Goal: Task Accomplishment & Management: Manage account settings

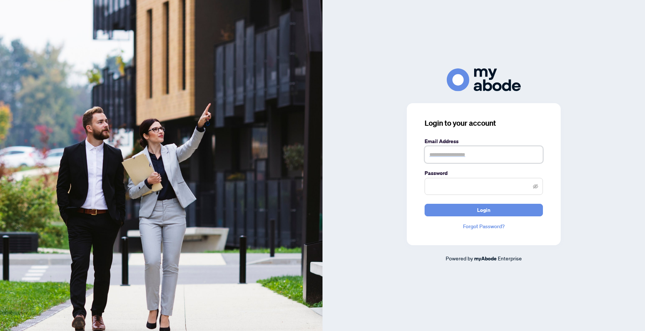
type input "**********"
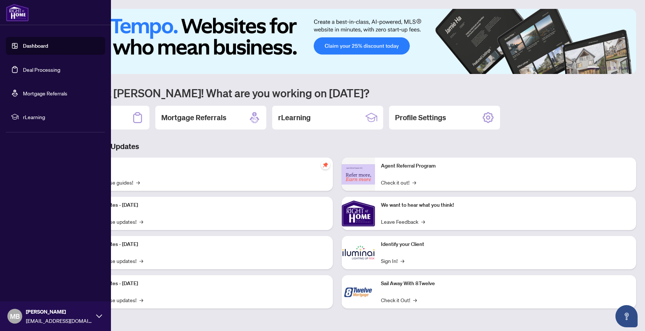
click at [41, 71] on link "Deal Processing" at bounding box center [41, 69] width 37 height 7
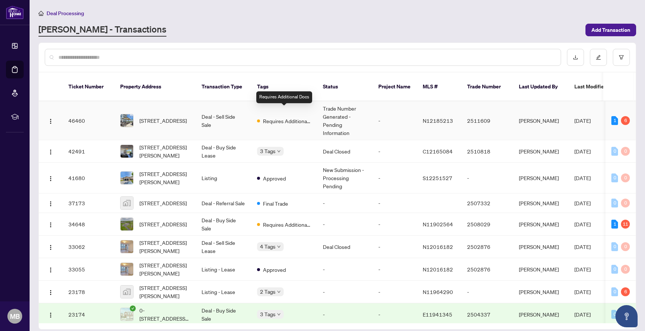
click at [264, 117] on span "Requires Additional Docs" at bounding box center [287, 121] width 48 height 8
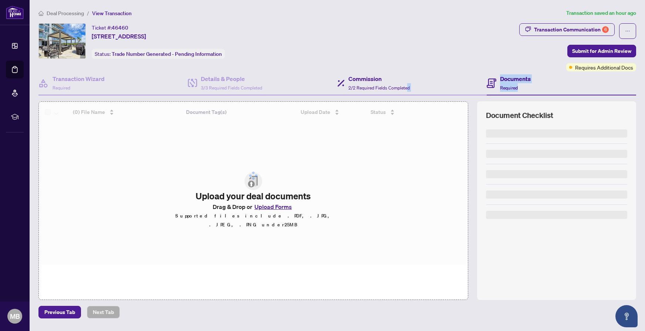
drag, startPoint x: 453, startPoint y: 135, endPoint x: 405, endPoint y: 87, distance: 67.5
click at [405, 87] on div "Transaction Wizard Required Details & People 3/3 Required Fields Completed Comm…" at bounding box center [337, 185] width 598 height 229
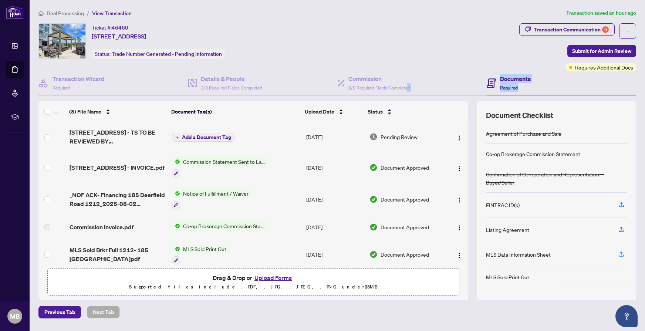
click at [568, 83] on div "Documents Required" at bounding box center [562, 83] width 150 height 24
click at [579, 35] on button "Transaction Communication 6" at bounding box center [567, 29] width 95 height 13
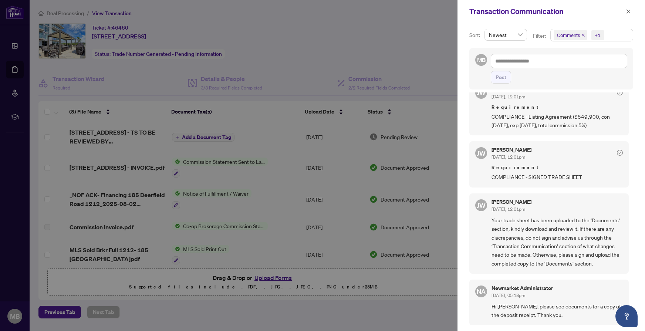
scroll to position [242, 0]
click at [350, 71] on div at bounding box center [322, 165] width 645 height 331
click at [294, 62] on div at bounding box center [322, 165] width 645 height 331
click at [627, 12] on icon "close" at bounding box center [628, 11] width 5 height 5
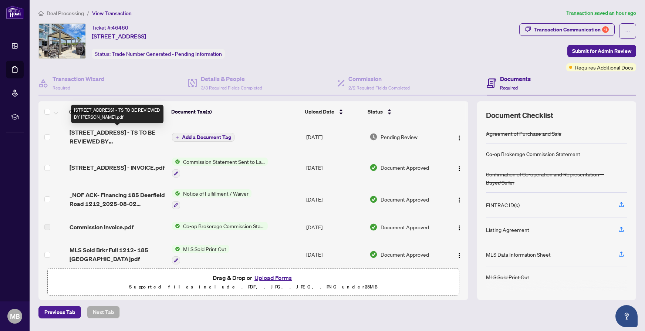
click at [136, 137] on span "[STREET_ADDRESS] - TS TO BE REVIEWED BY [PERSON_NAME].pdf" at bounding box center [118, 137] width 97 height 18
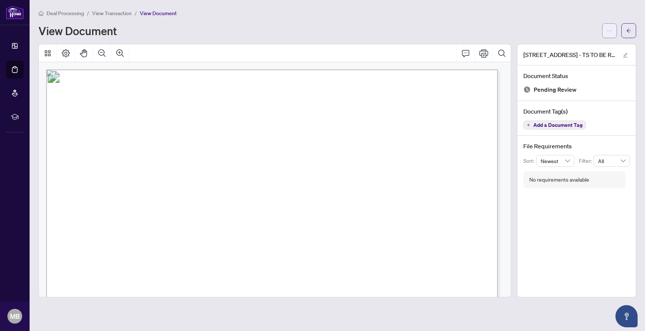
click at [608, 34] on span "button" at bounding box center [609, 31] width 5 height 12
click at [581, 47] on span "Download" at bounding box center [583, 47] width 56 height 8
click at [435, 31] on div "View Document" at bounding box center [318, 31] width 560 height 12
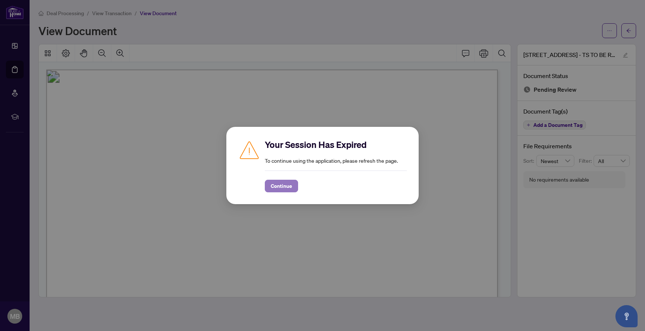
click at [282, 183] on span "Continue" at bounding box center [281, 186] width 21 height 12
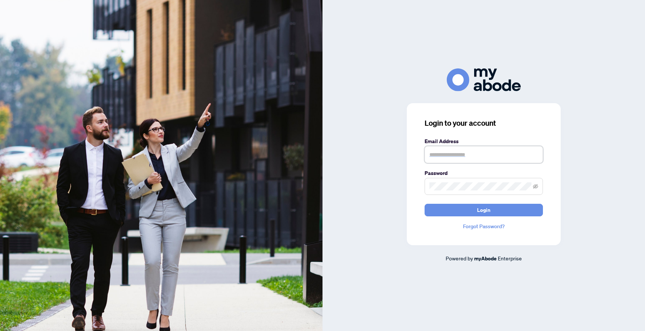
type input "**********"
